Goal: Subscribe to service/newsletter

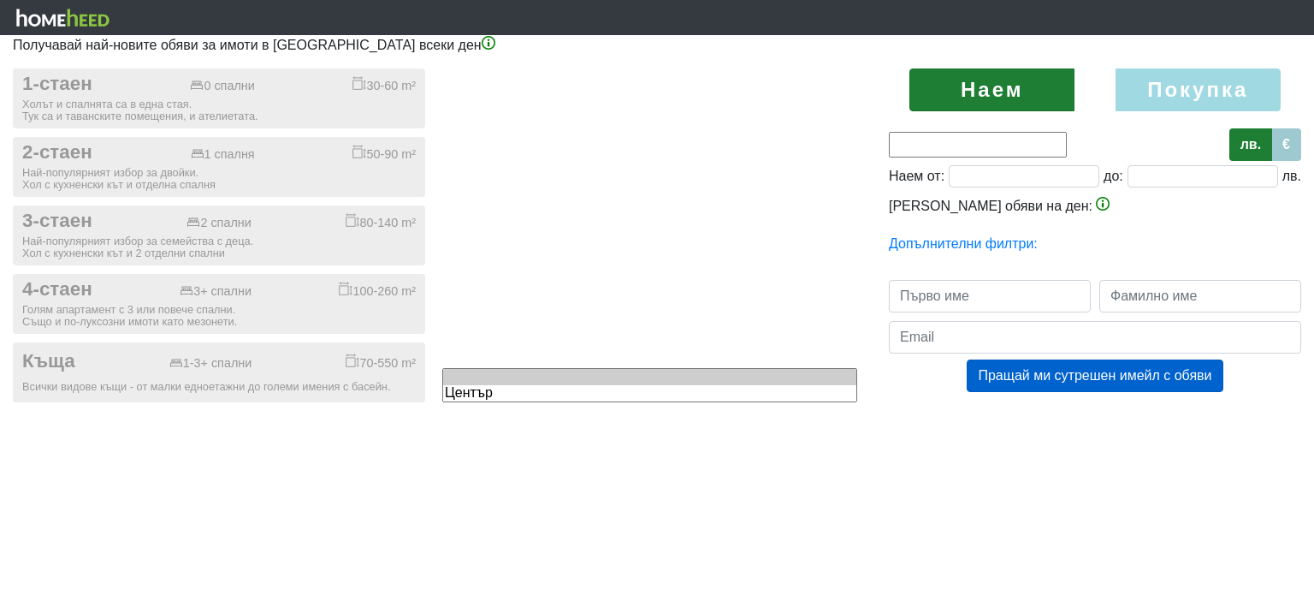
type input "0;3000"
type input "0"
type input "3000"
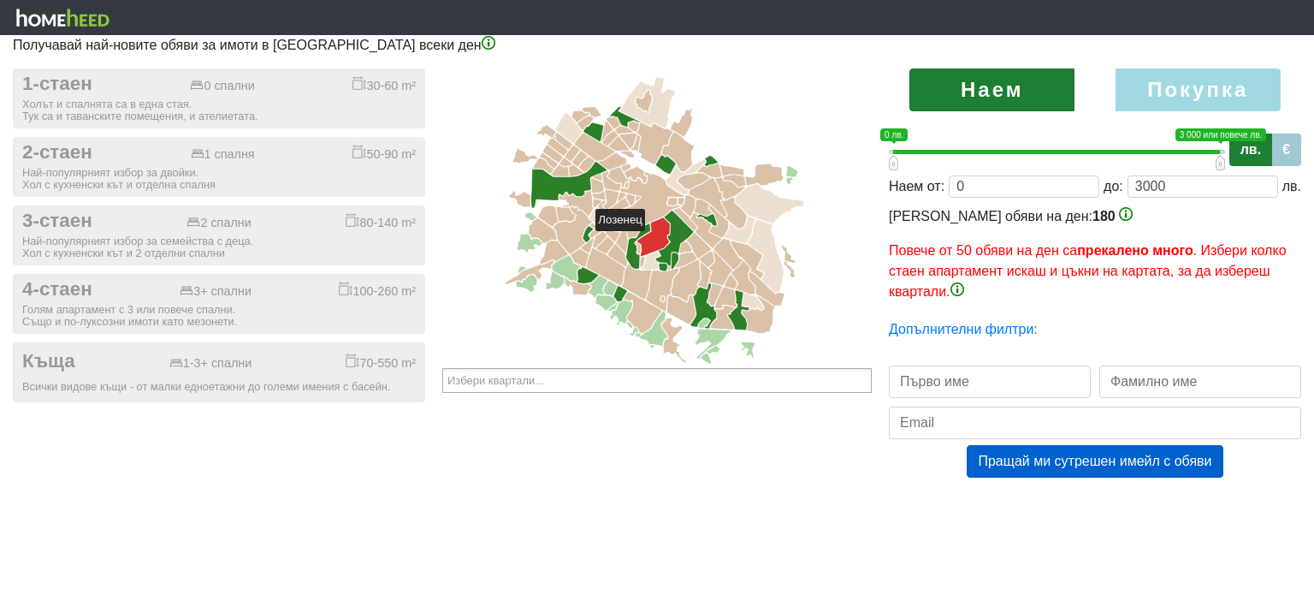
click at [653, 239] on icon at bounding box center [653, 236] width 33 height 39
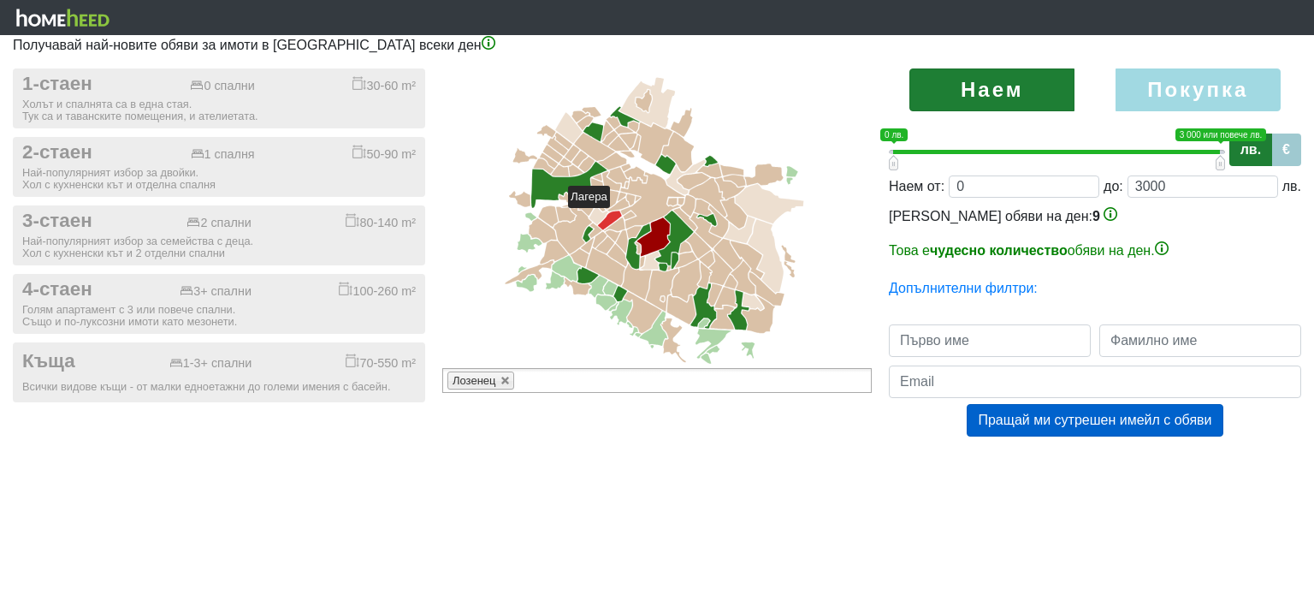
click at [618, 216] on icon at bounding box center [610, 219] width 24 height 19
click at [666, 194] on icon at bounding box center [652, 200] width 64 height 56
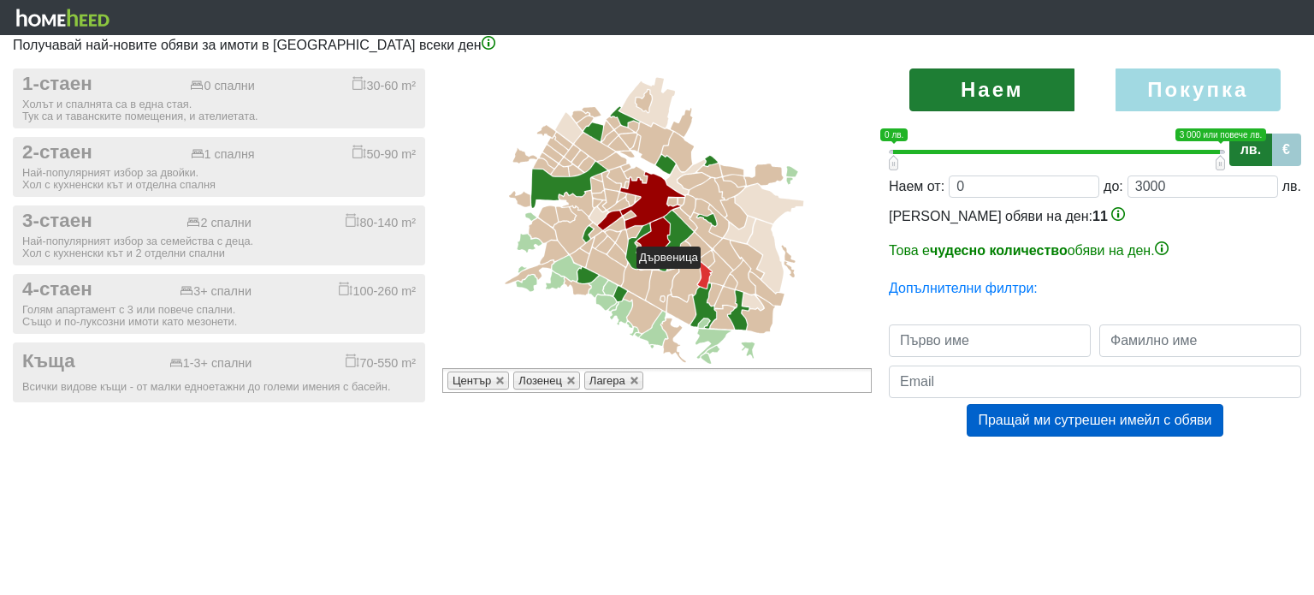
click at [708, 276] on icon at bounding box center [705, 275] width 15 height 26
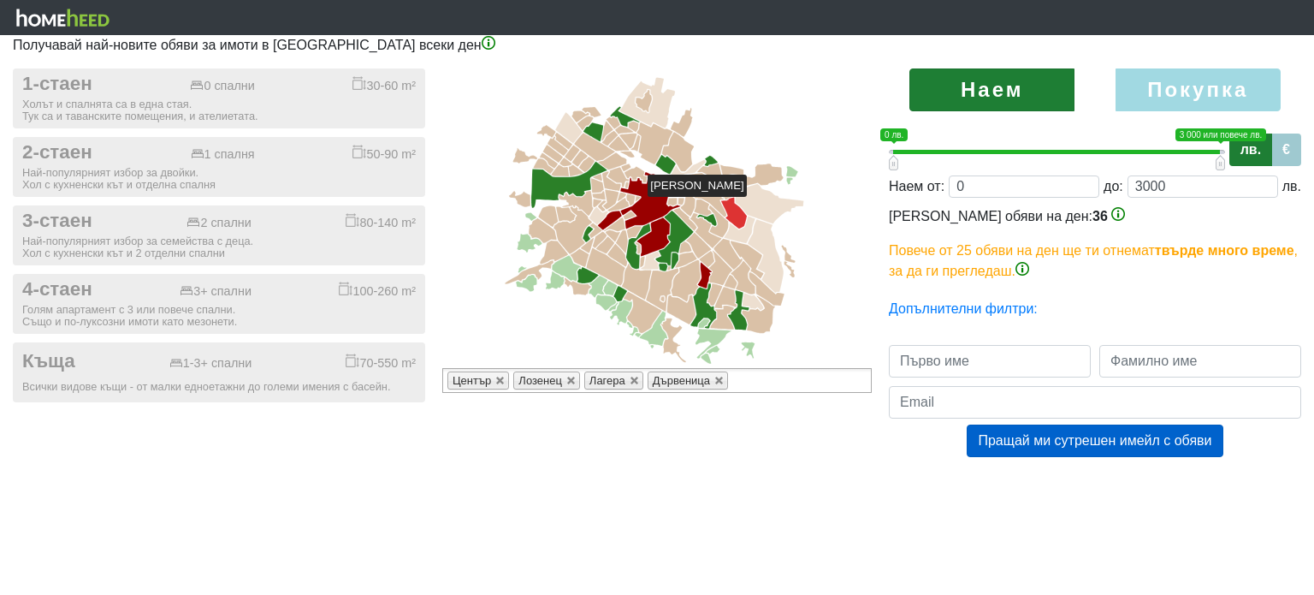
click at [732, 204] on icon at bounding box center [734, 213] width 26 height 32
click at [501, 376] on link at bounding box center [500, 381] width 10 height 10
click at [501, 376] on link at bounding box center [506, 381] width 10 height 10
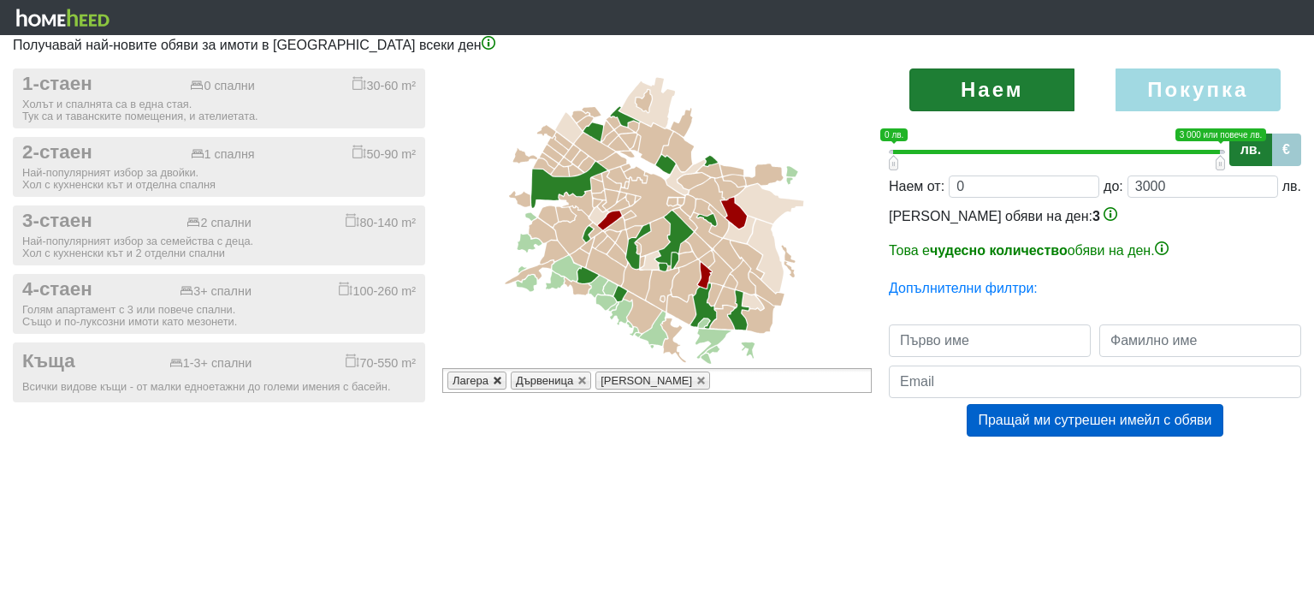
click at [495, 377] on link at bounding box center [498, 381] width 10 height 10
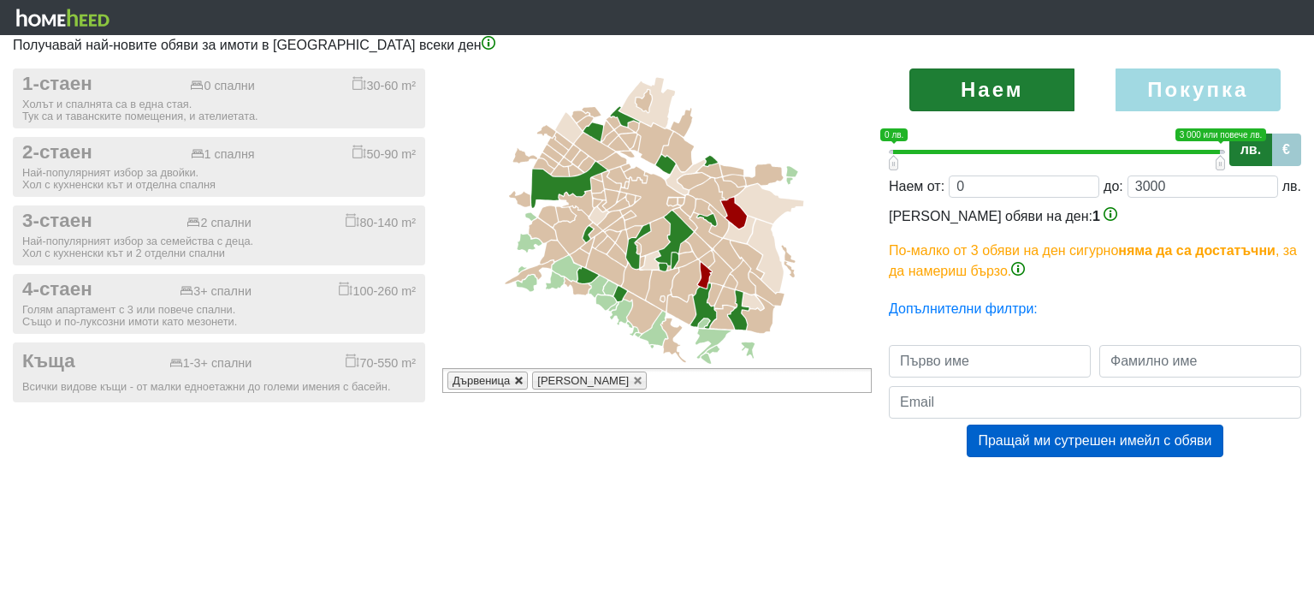
click at [519, 382] on link at bounding box center [519, 381] width 10 height 10
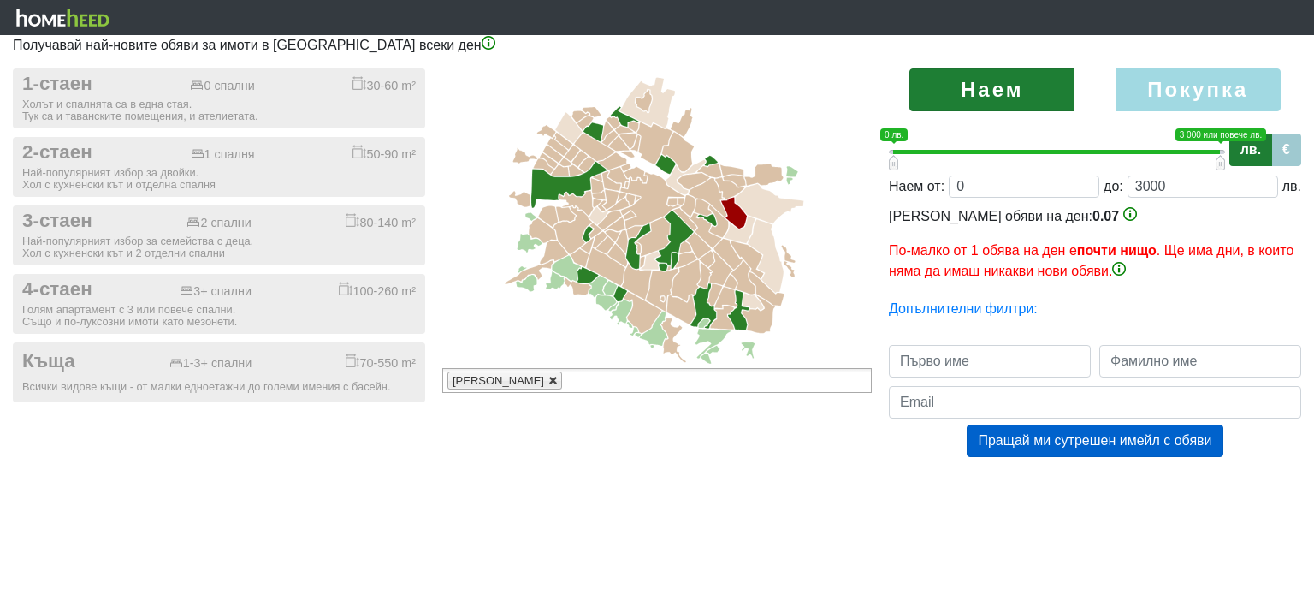
click at [548, 382] on link at bounding box center [553, 381] width 10 height 10
type input "Избери квартали..."
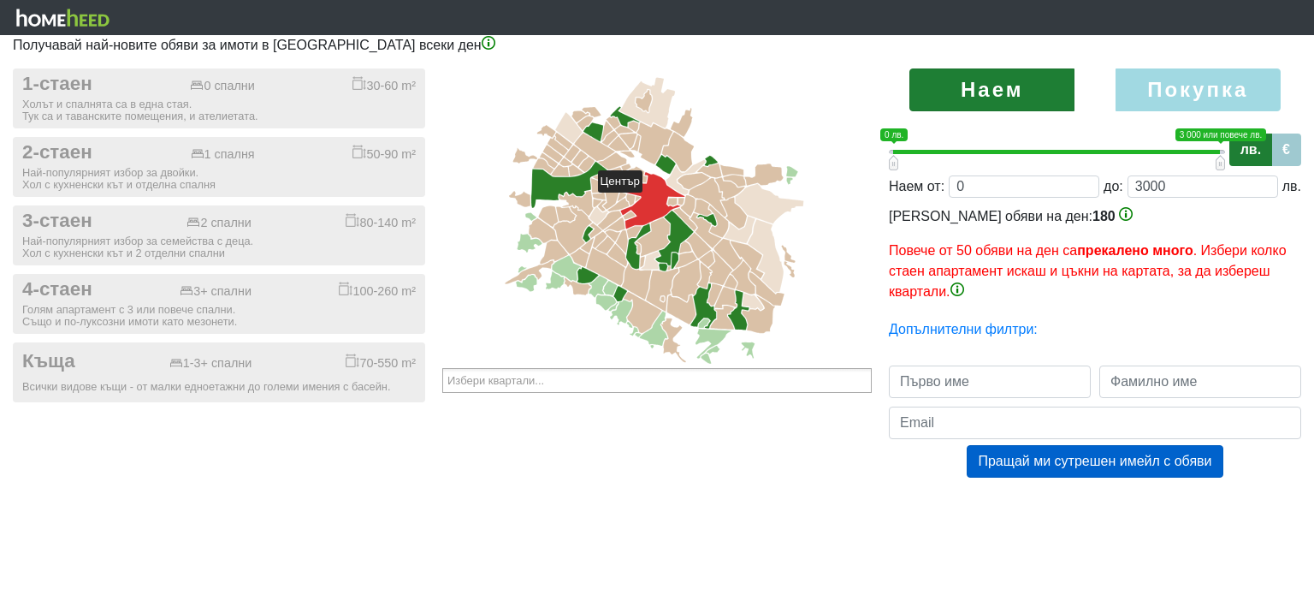
click at [650, 200] on icon at bounding box center [652, 200] width 64 height 56
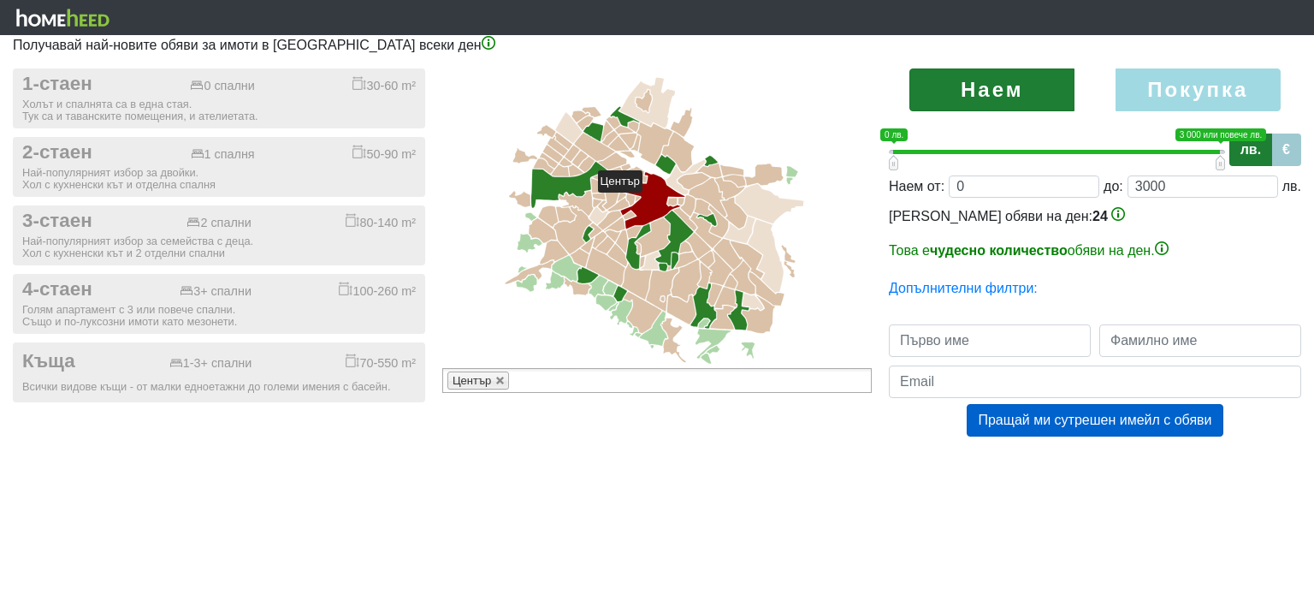
click at [650, 200] on icon at bounding box center [652, 200] width 64 height 56
type input "Избери квартали..."
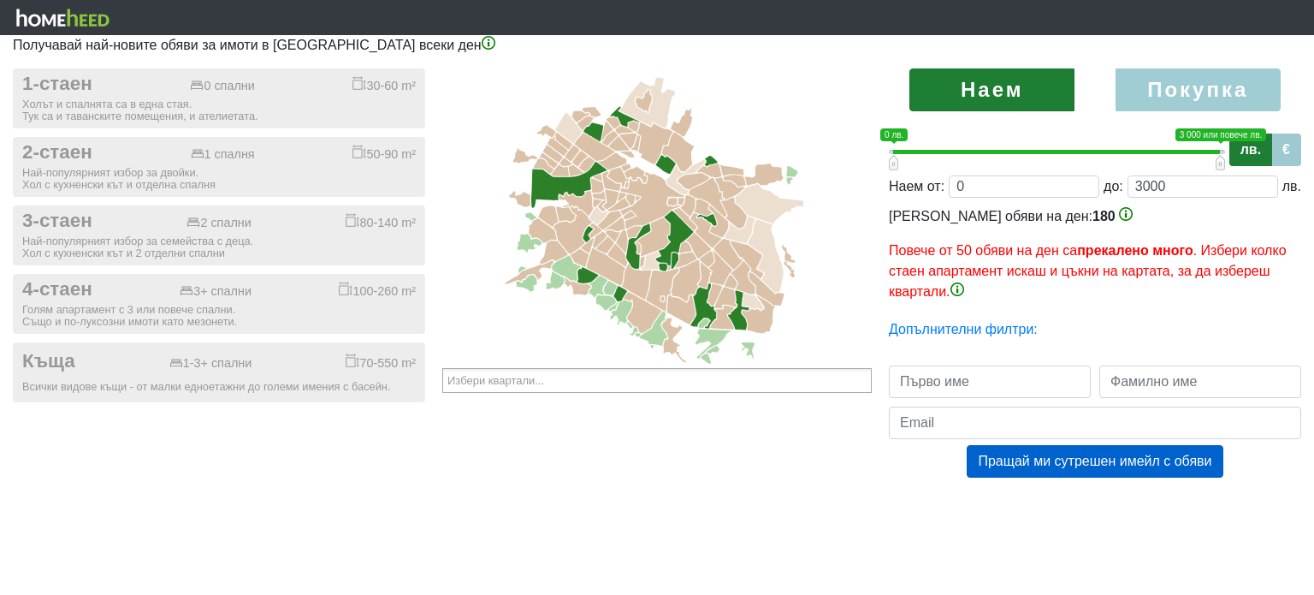
click at [1189, 94] on label "Покупка" at bounding box center [1198, 89] width 165 height 43
radio input "true"
type input "0;2000000"
type input "2000000"
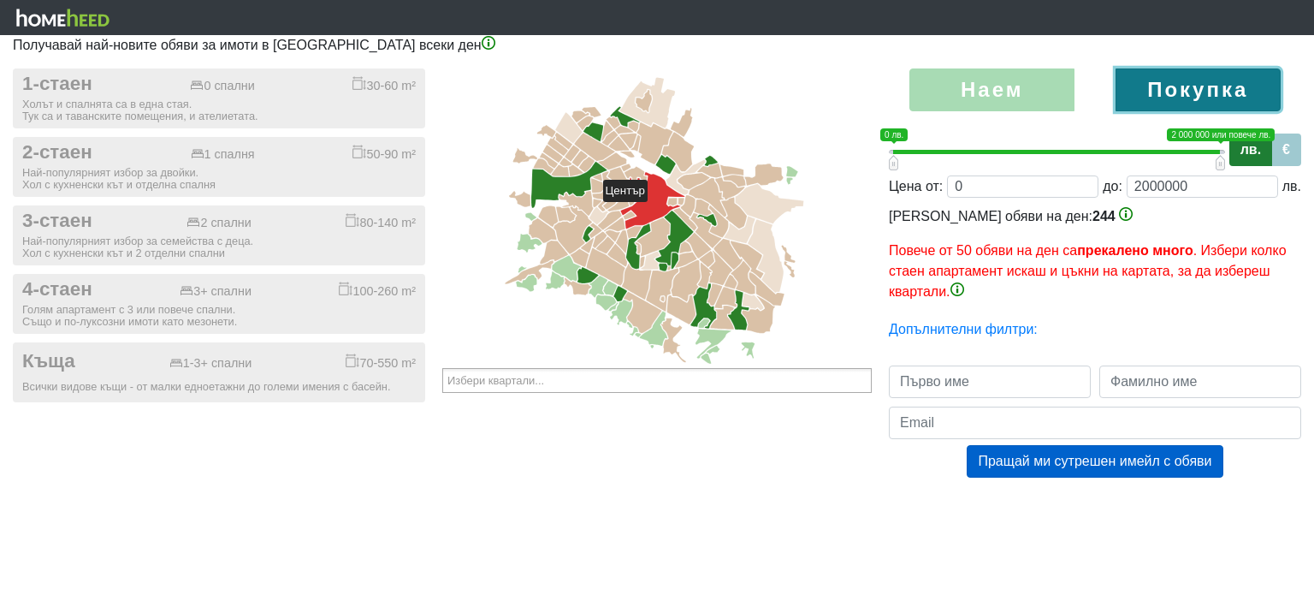
click at [655, 210] on icon at bounding box center [652, 200] width 64 height 56
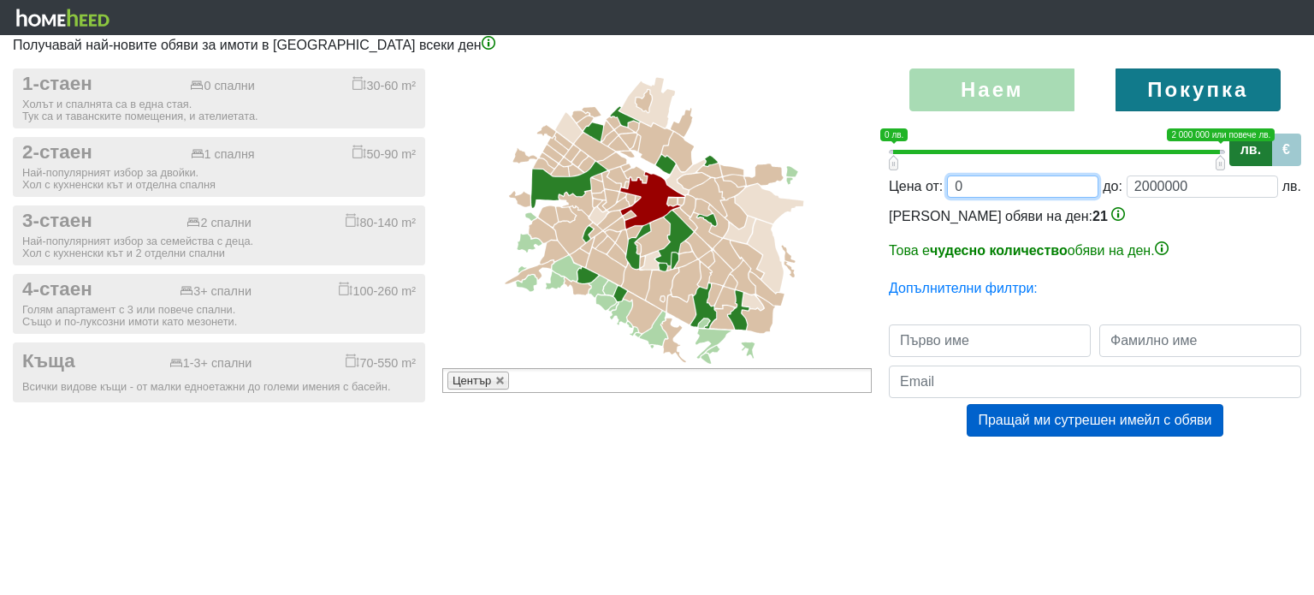
click at [986, 185] on input "0" at bounding box center [1022, 186] width 151 height 22
drag, startPoint x: 986, startPoint y: 185, endPoint x: 921, endPoint y: 210, distance: 69.1
click at [921, 210] on div "Наем [GEOGRAPHIC_DATA] 0 1 0 лв. 2 000 000 или повече лв. 0 лв. — 2 000 000 или…" at bounding box center [1095, 269] width 438 height 402
type input "2;2000000"
type input "2"
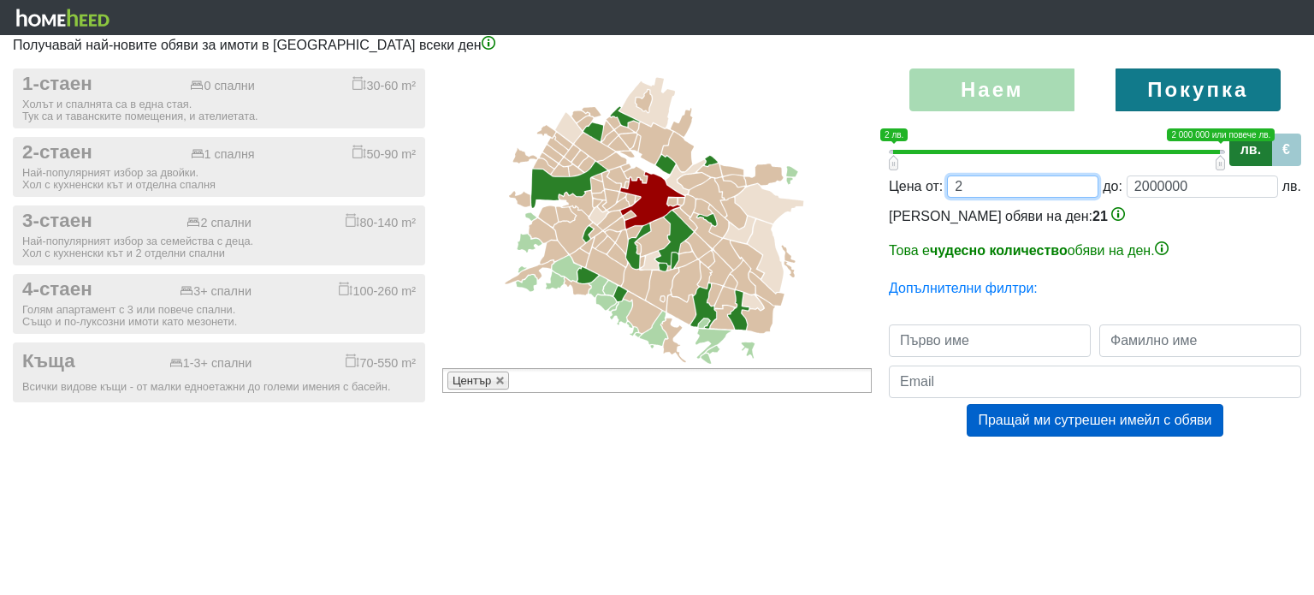
type input "25;2000000"
type input "25"
type input "250;2000000"
type input "250"
type input "25;2000000"
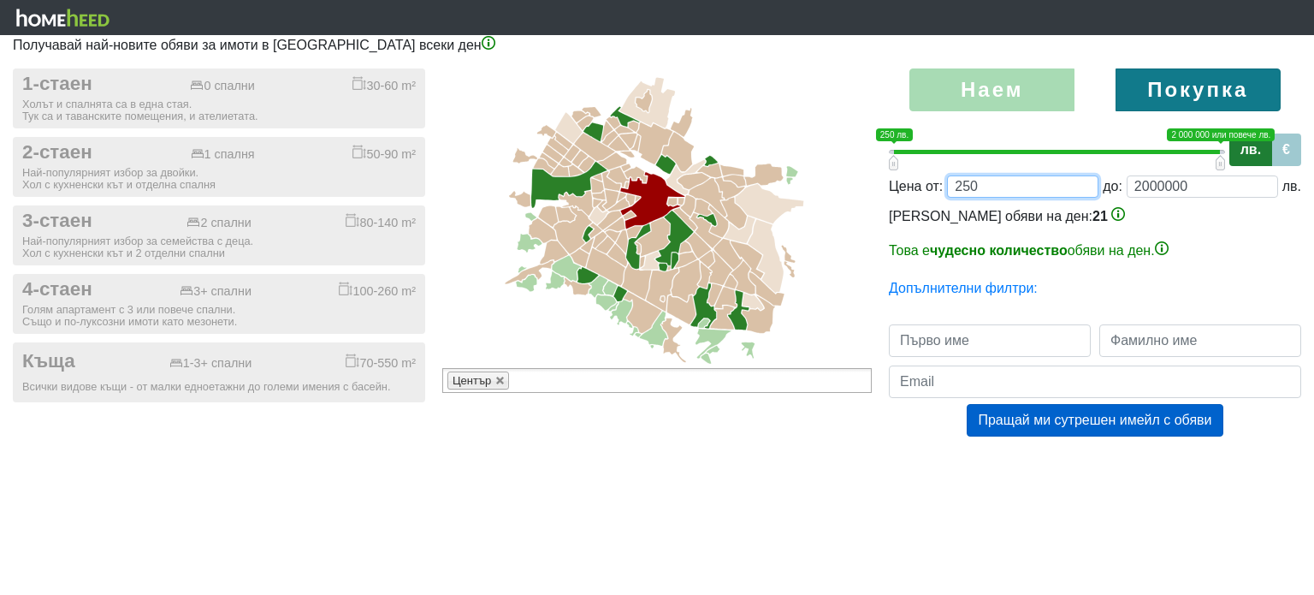
type input "25"
type input "250;2000000"
type input "250"
type input "2500;2000000"
type input "2500"
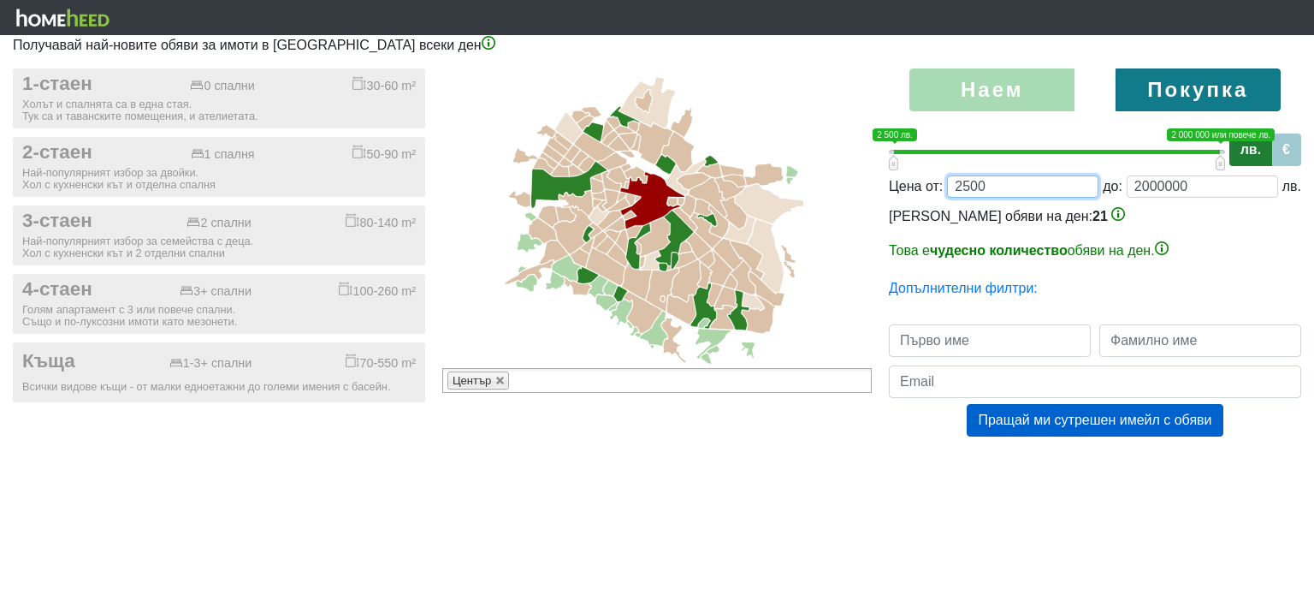
type input "25000;2000000"
type input "25000"
type input "250000;2000000"
type input "250000"
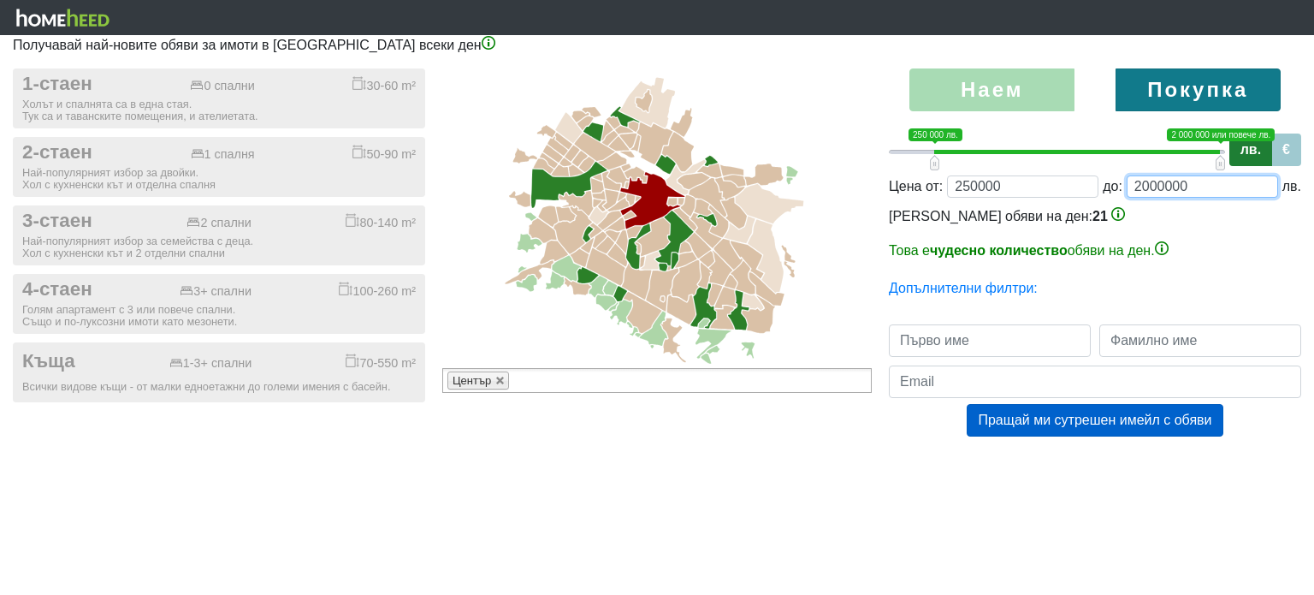
drag, startPoint x: 1195, startPoint y: 180, endPoint x: 1087, endPoint y: 191, distance: 109.2
click at [1087, 191] on div "Цена от: 250000 до: 2000000 лв." at bounding box center [1095, 186] width 412 height 22
type input "37000"
type input "250000;370000"
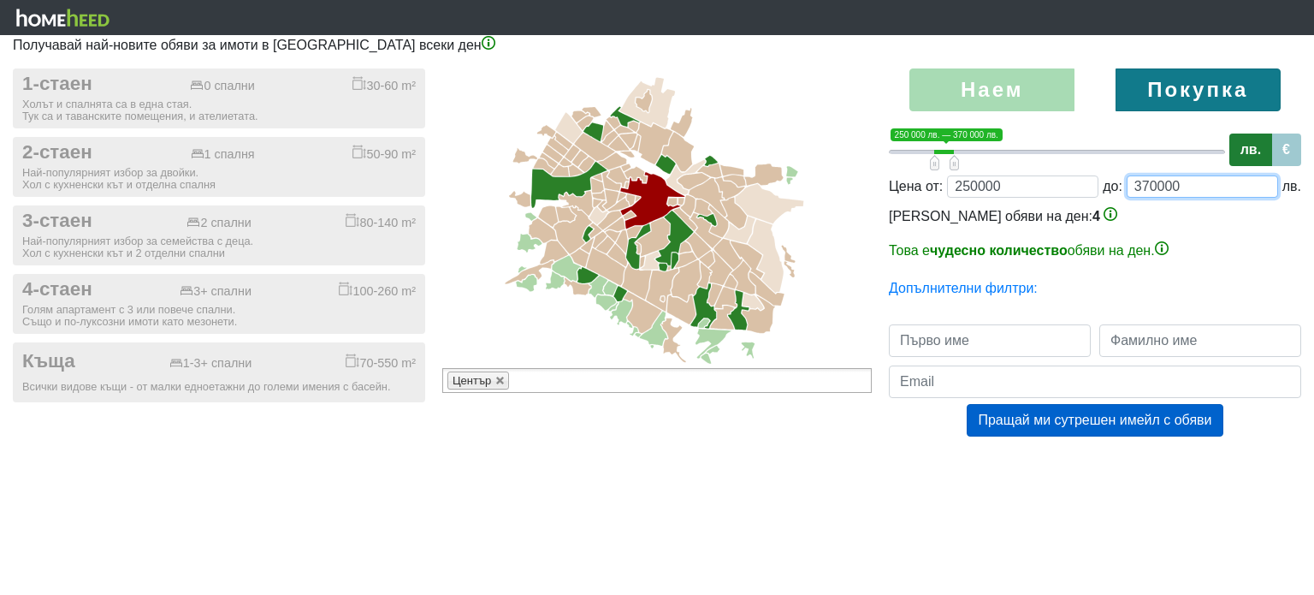
type input "370000"
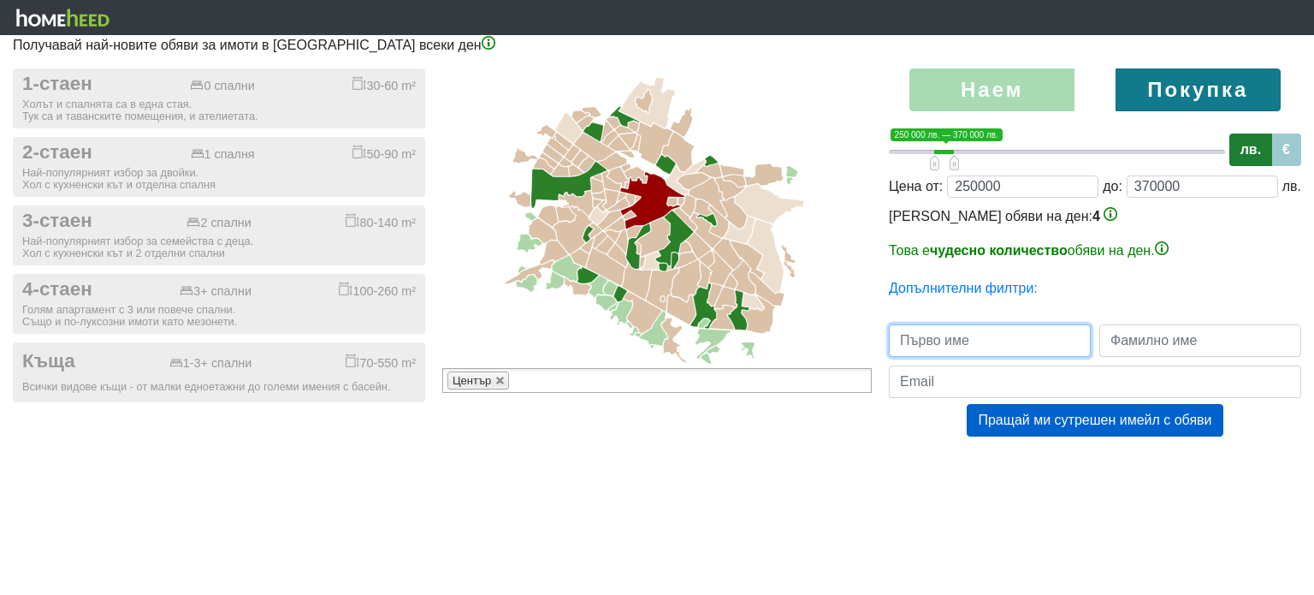
click at [992, 342] on input "text" at bounding box center [990, 340] width 202 height 33
type input "Иво"
type input "Гълъбов"
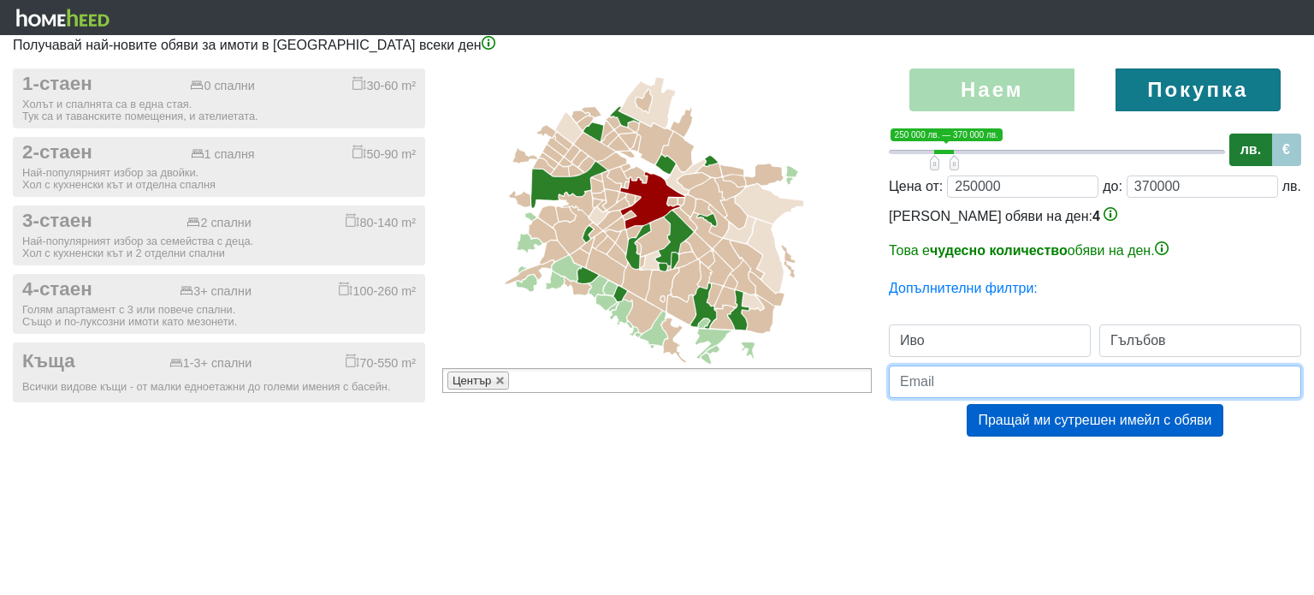
type input "[PERSON_NAME][EMAIL_ADDRESS][DOMAIN_NAME]"
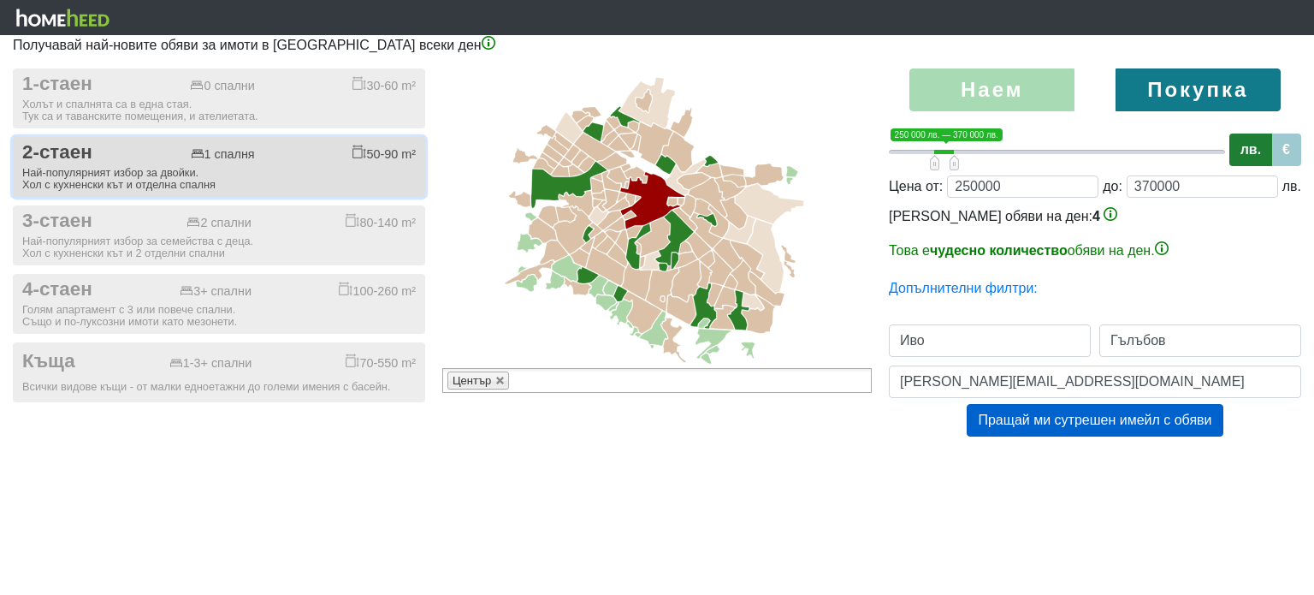
click at [233, 167] on div "Най-популярният избор за двойки. Хол с кухненски кът и отделна спалня" at bounding box center [219, 179] width 394 height 24
checkbox input "true"
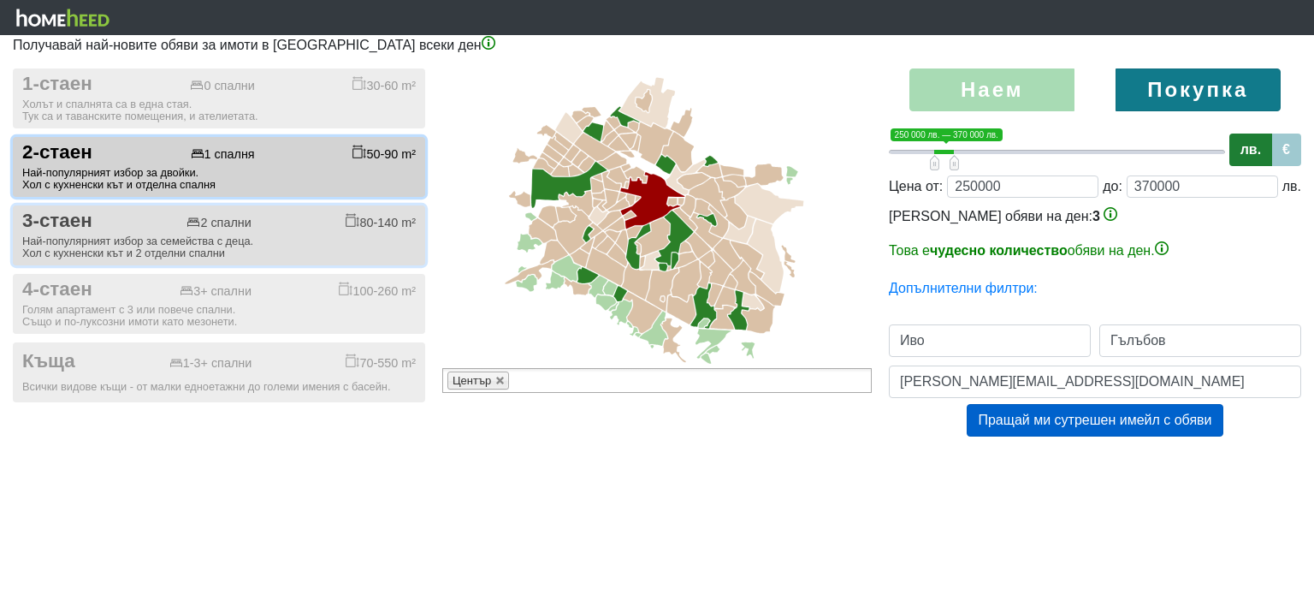
click at [231, 235] on div "Най-популярният избор за семейства с деца. Хол с кухненски кът и 2 отделни спал…" at bounding box center [219, 247] width 394 height 24
checkbox input "true"
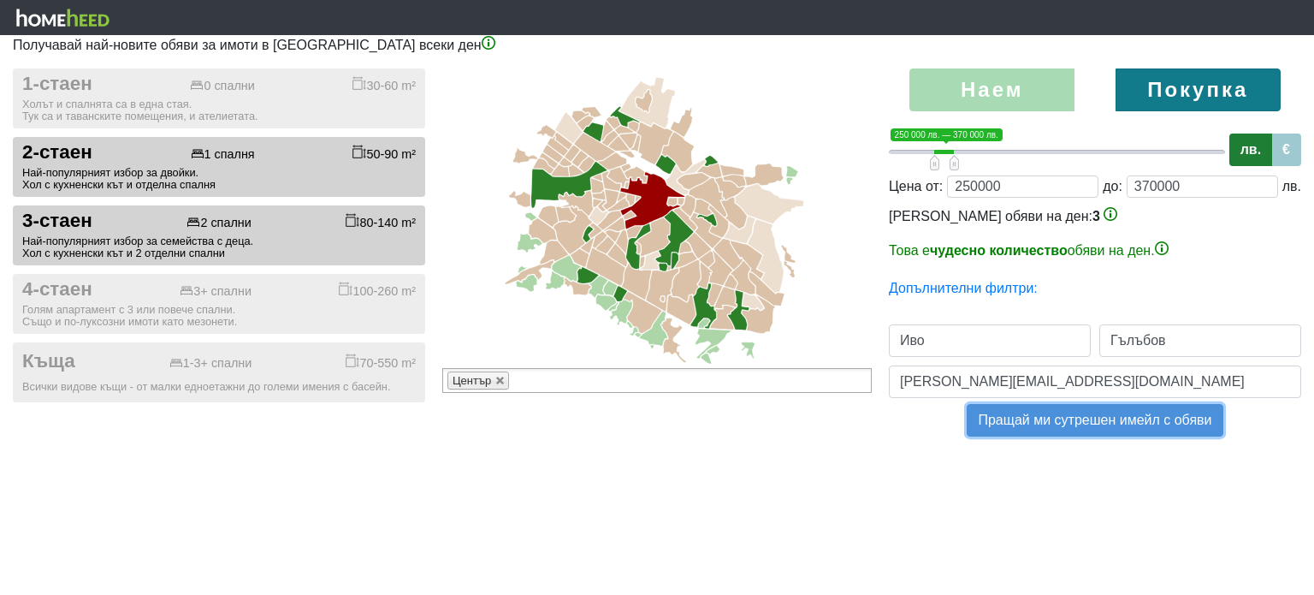
click at [1105, 420] on button "Пращай ми сутрешен имейл с обяви" at bounding box center [1095, 420] width 256 height 33
